Goal: Transaction & Acquisition: Subscribe to service/newsletter

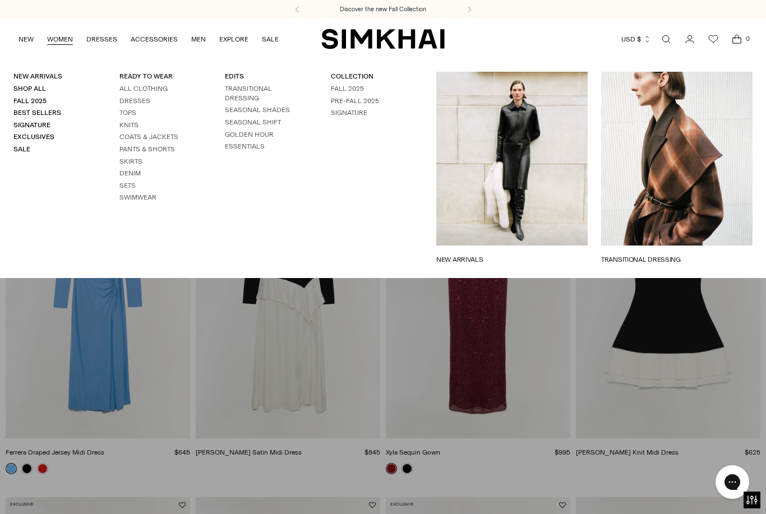
click at [147, 150] on link "Pants & Shorts" at bounding box center [147, 149] width 56 height 8
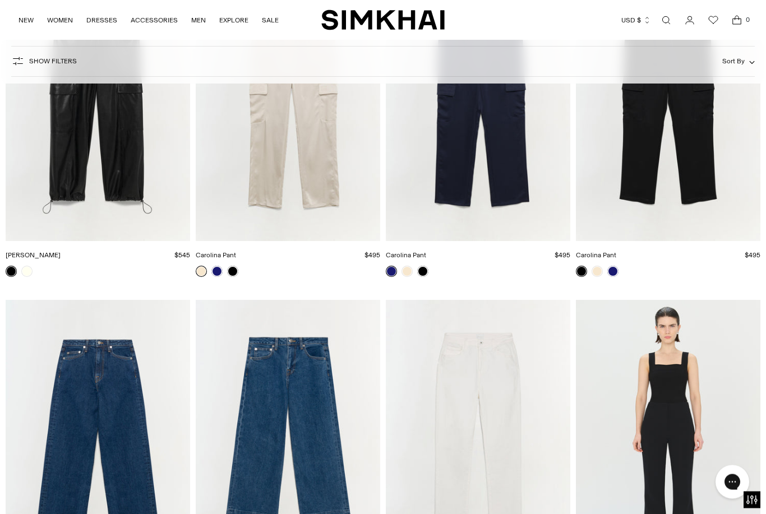
scroll to position [3202, 0]
click at [674, 460] on img "Kenna Tailored Trouser" at bounding box center [668, 438] width 185 height 277
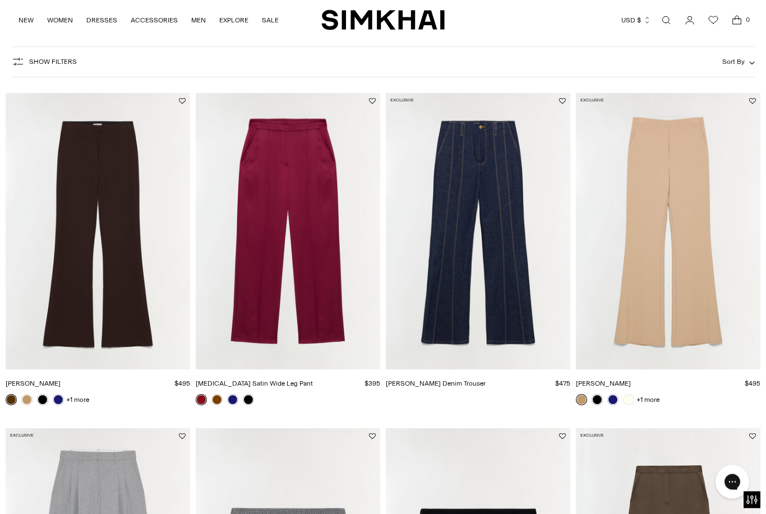
scroll to position [63, 0]
click at [667, 316] on img "Kenna Trouser" at bounding box center [668, 231] width 185 height 277
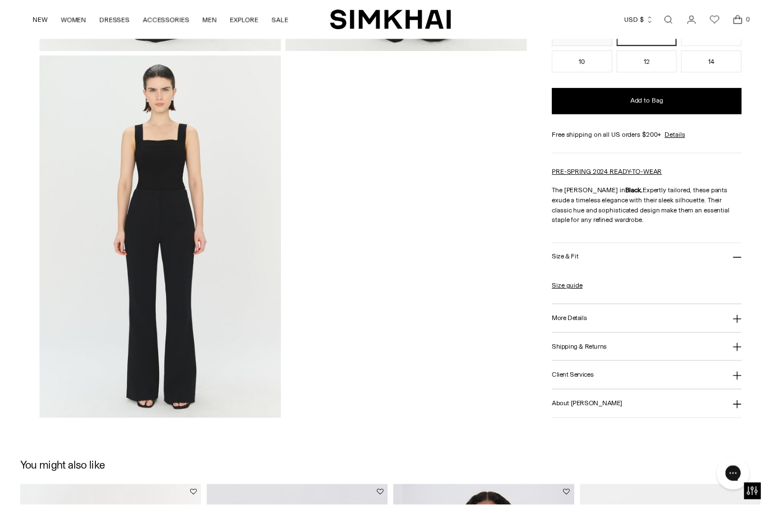
scroll to position [416, 0]
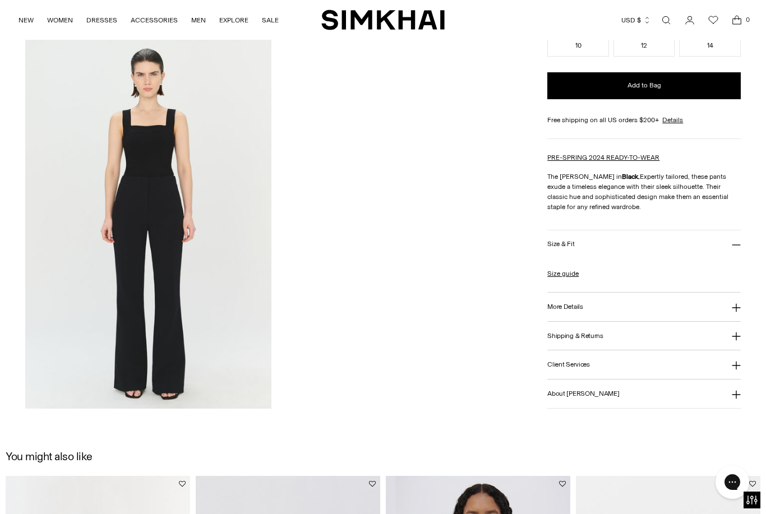
click at [570, 279] on link "Size guide" at bounding box center [562, 274] width 31 height 10
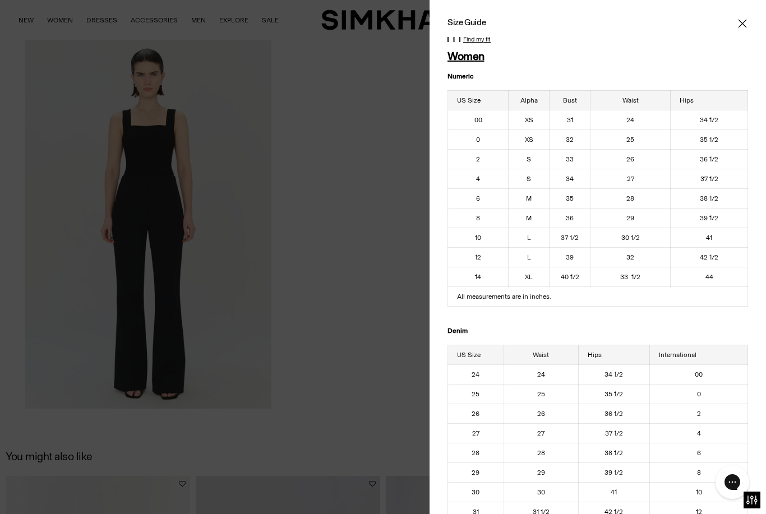
click at [739, 27] on icon "Close" at bounding box center [742, 23] width 8 height 8
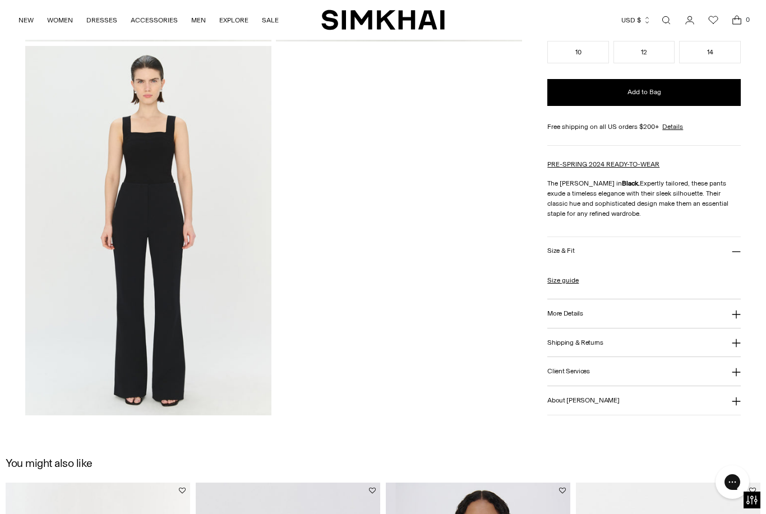
scroll to position [414, 0]
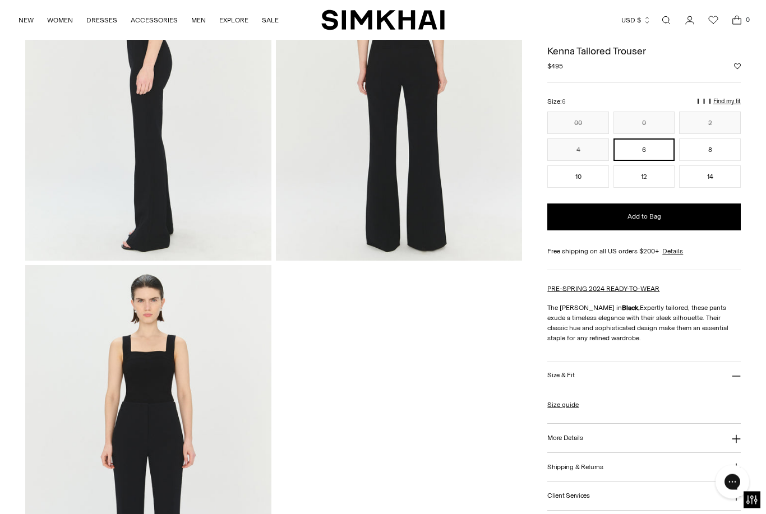
click at [591, 155] on button "4" at bounding box center [578, 150] width 62 height 22
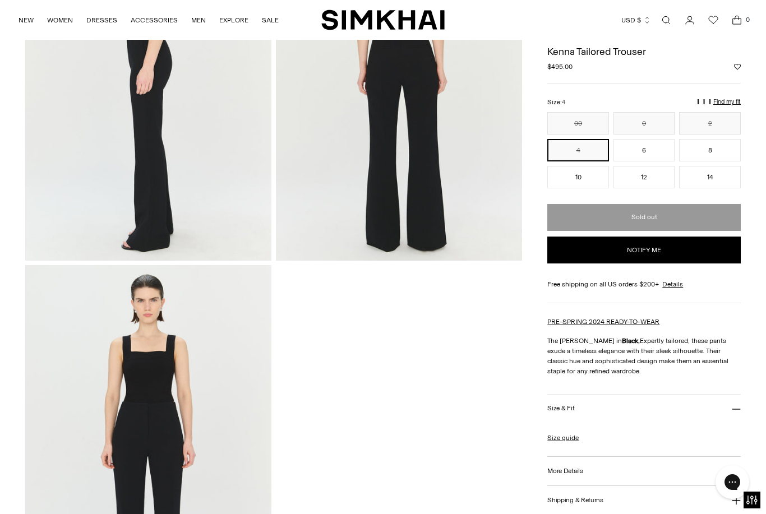
click at [644, 259] on button "Notify me" at bounding box center [643, 250] width 193 height 27
select select "**********"
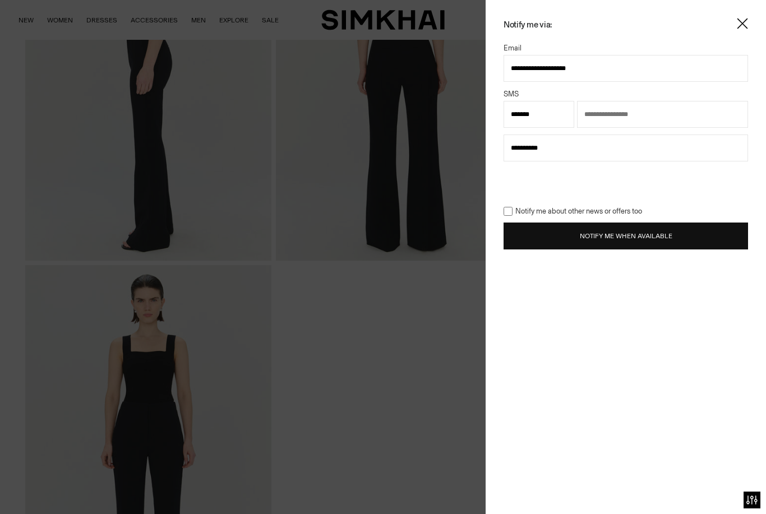
type input "**********"
click at [647, 232] on button "Notify Me When Available" at bounding box center [626, 236] width 245 height 27
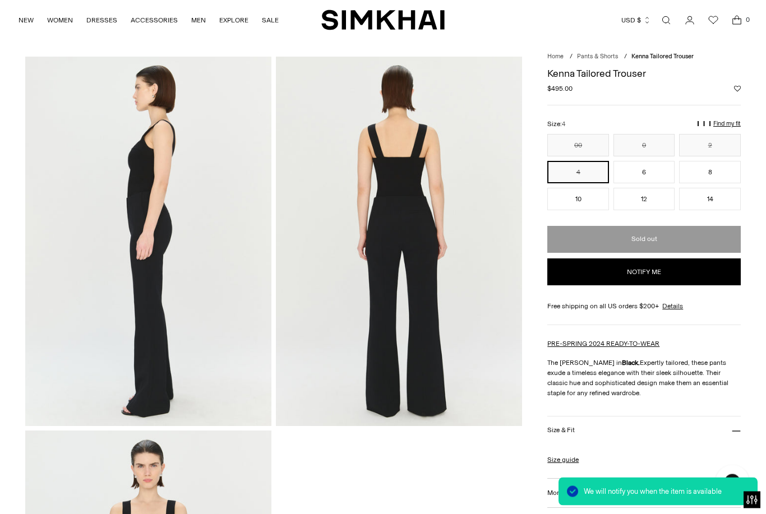
scroll to position [0, 0]
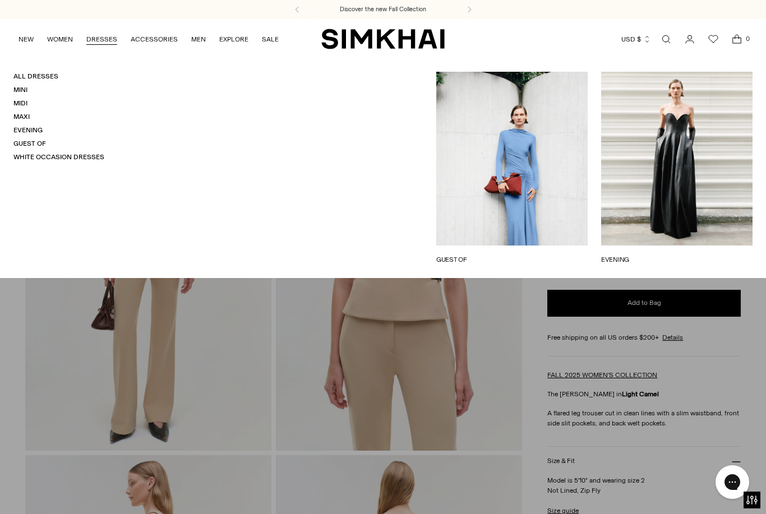
click at [48, 78] on link "All Dresses" at bounding box center [35, 76] width 45 height 8
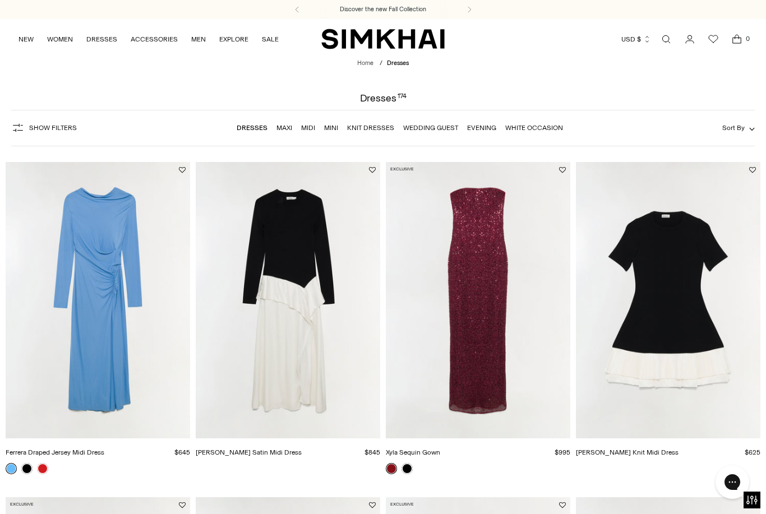
click at [313, 130] on link "Midi" at bounding box center [308, 128] width 14 height 8
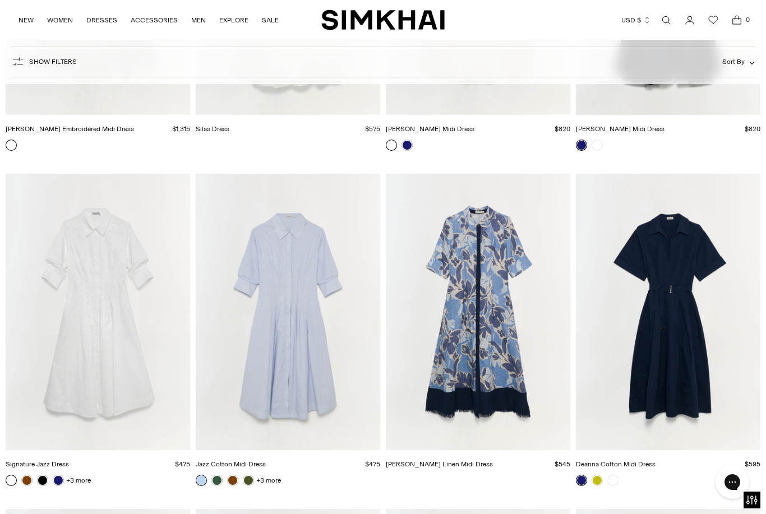
scroll to position [5336, 0]
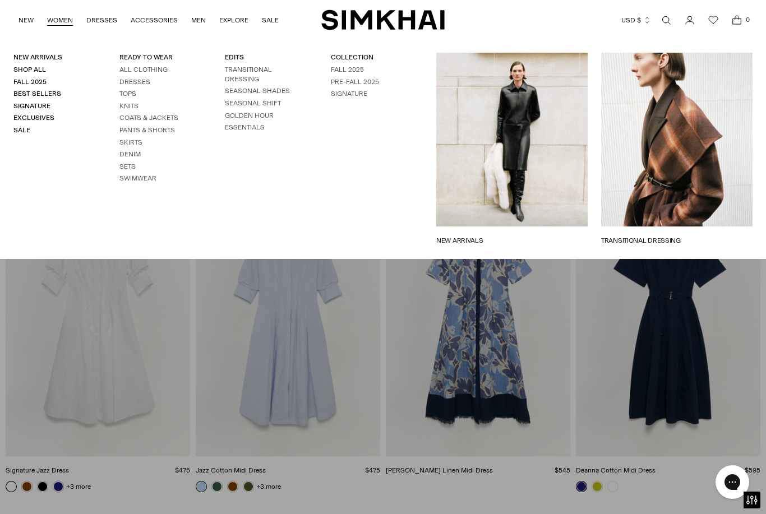
click at [45, 82] on link "Fall 2025" at bounding box center [29, 82] width 33 height 8
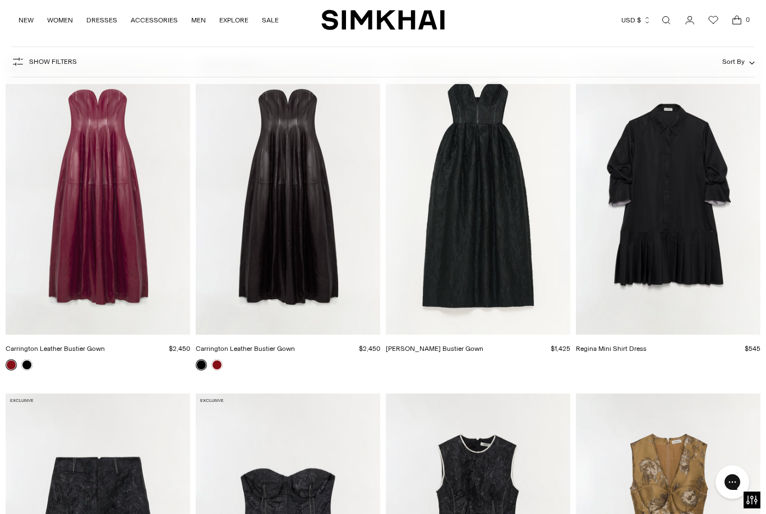
scroll to position [5454, 0]
